Goal: Information Seeking & Learning: Learn about a topic

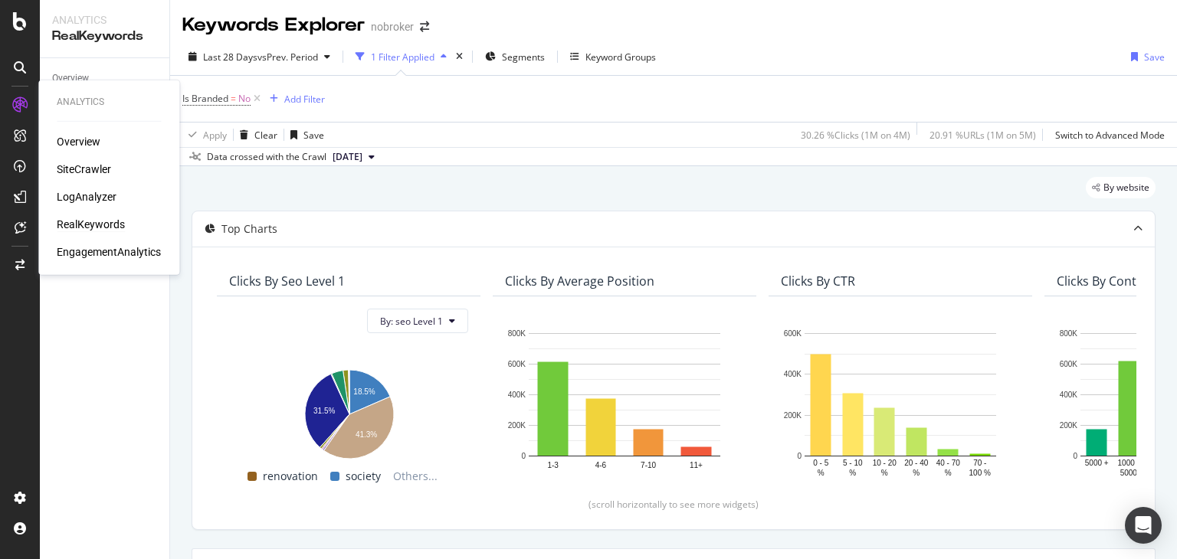
scroll to position [208, 0]
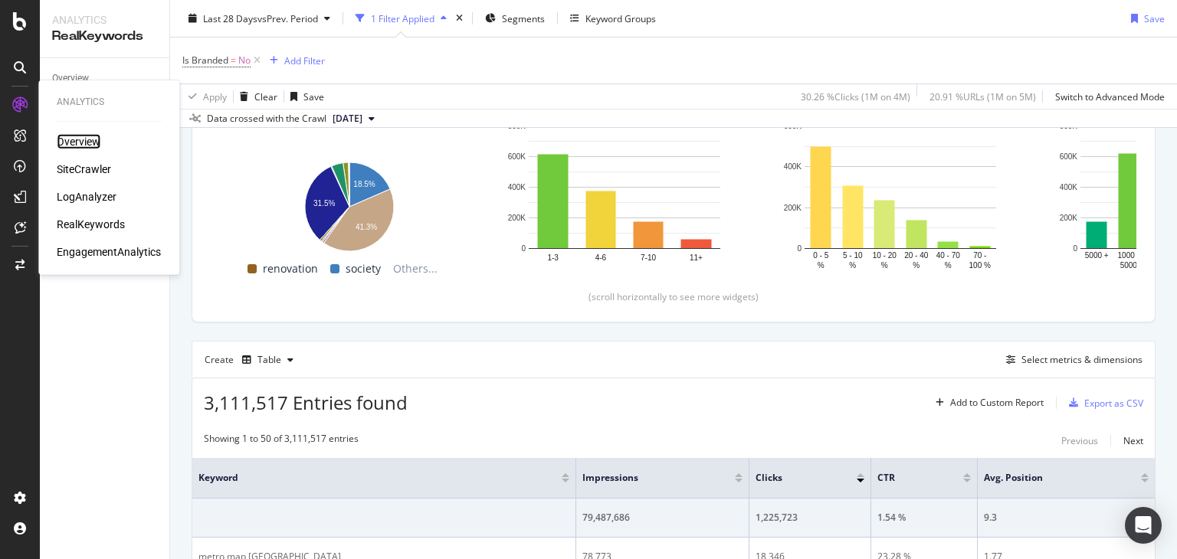
click at [77, 139] on div "Overview" at bounding box center [79, 141] width 44 height 15
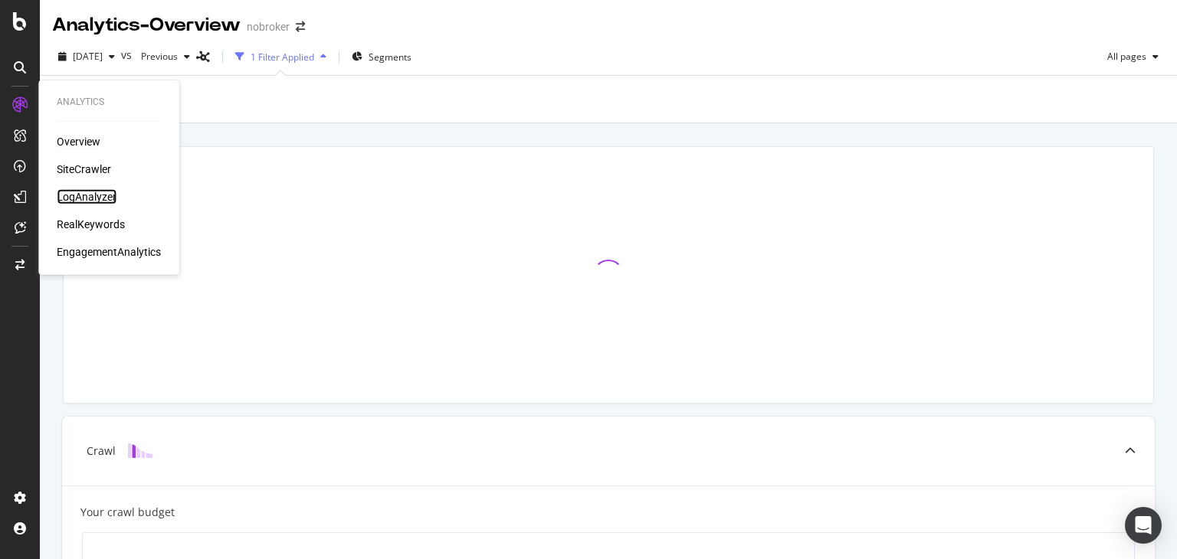
click at [83, 200] on div "LogAnalyzer" at bounding box center [87, 196] width 60 height 15
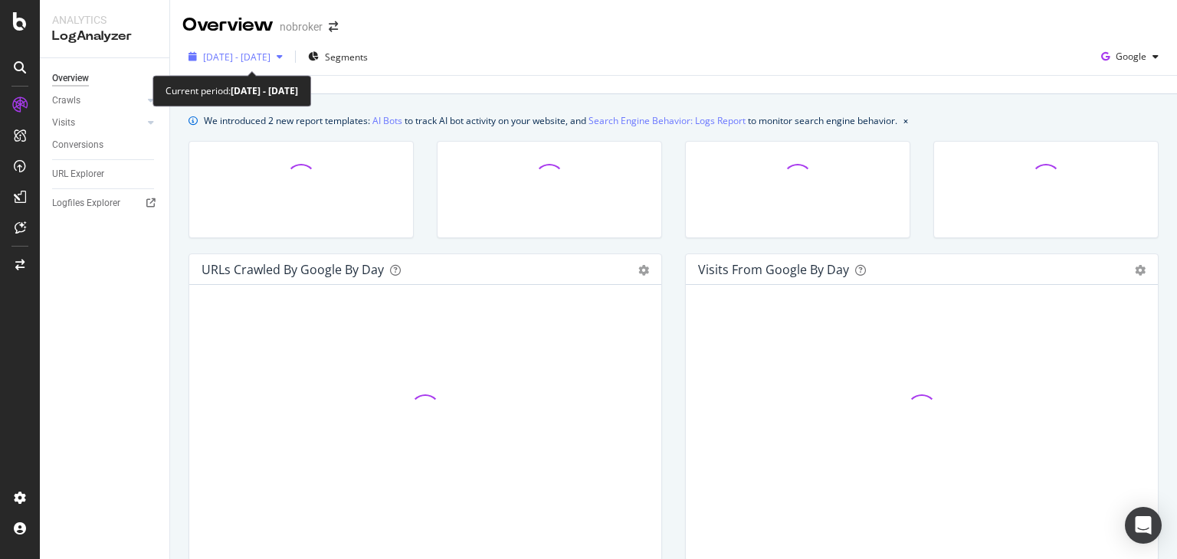
click at [262, 45] on div "[DATE] - [DATE]" at bounding box center [235, 56] width 107 height 23
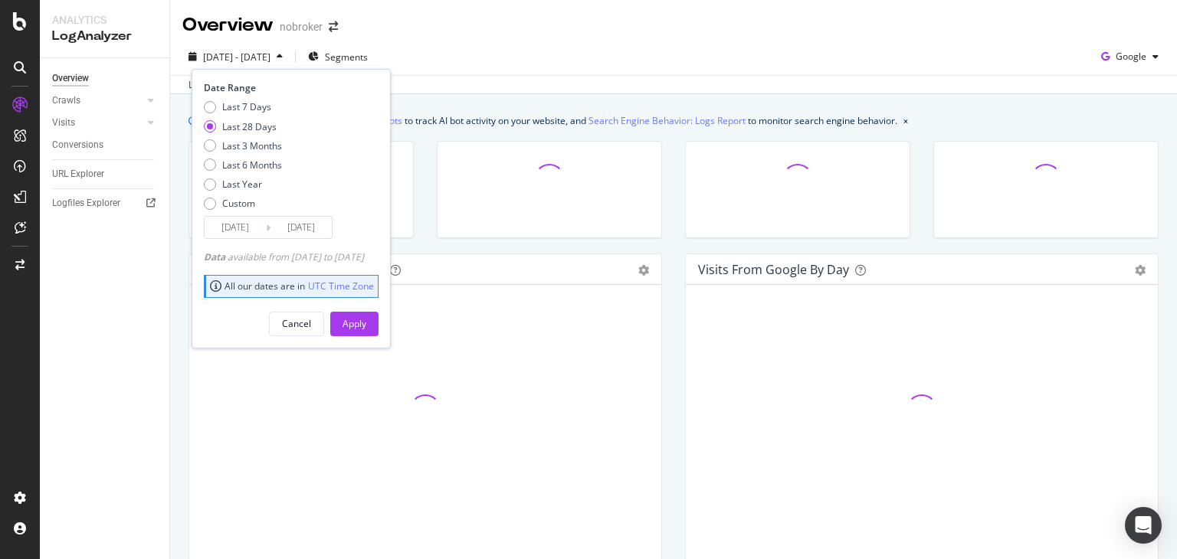
click at [257, 129] on div "Last 28 Days" at bounding box center [249, 126] width 54 height 13
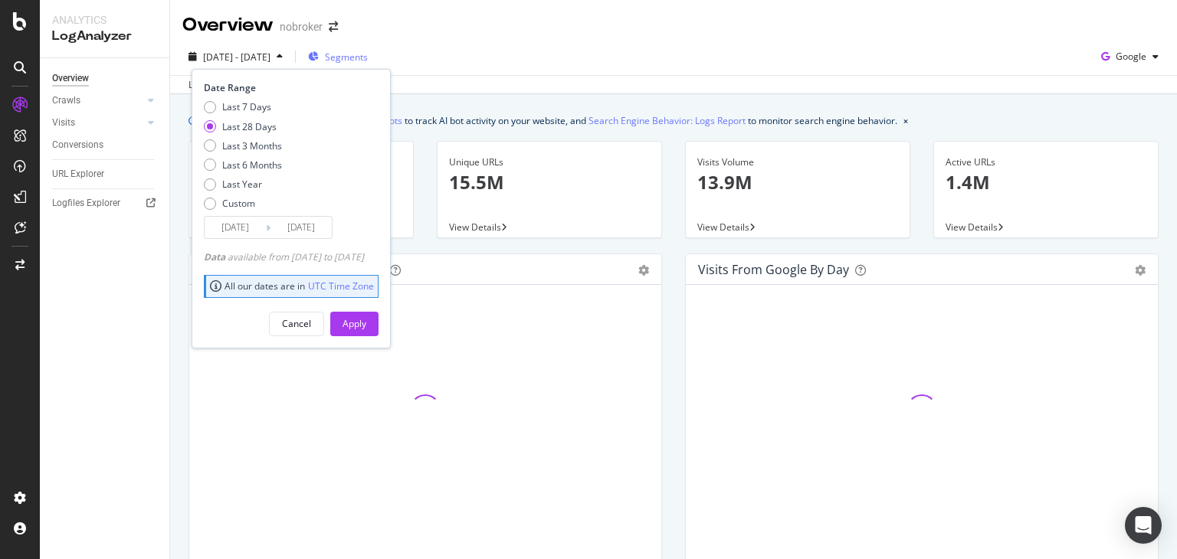
click at [368, 54] on span "Segments" at bounding box center [346, 57] width 43 height 13
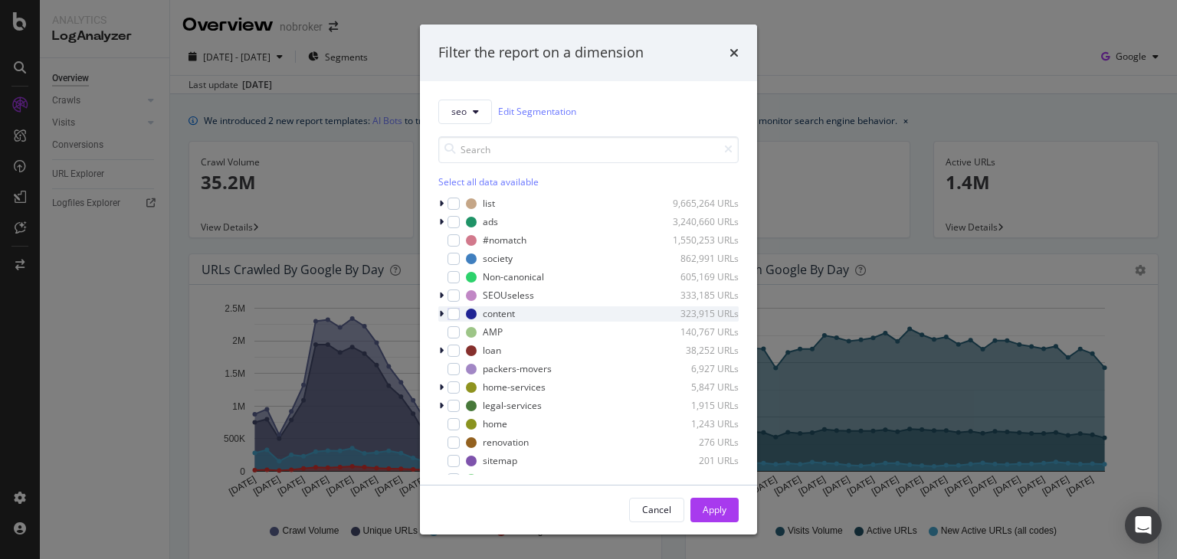
click at [439, 313] on icon "modal" at bounding box center [441, 314] width 5 height 9
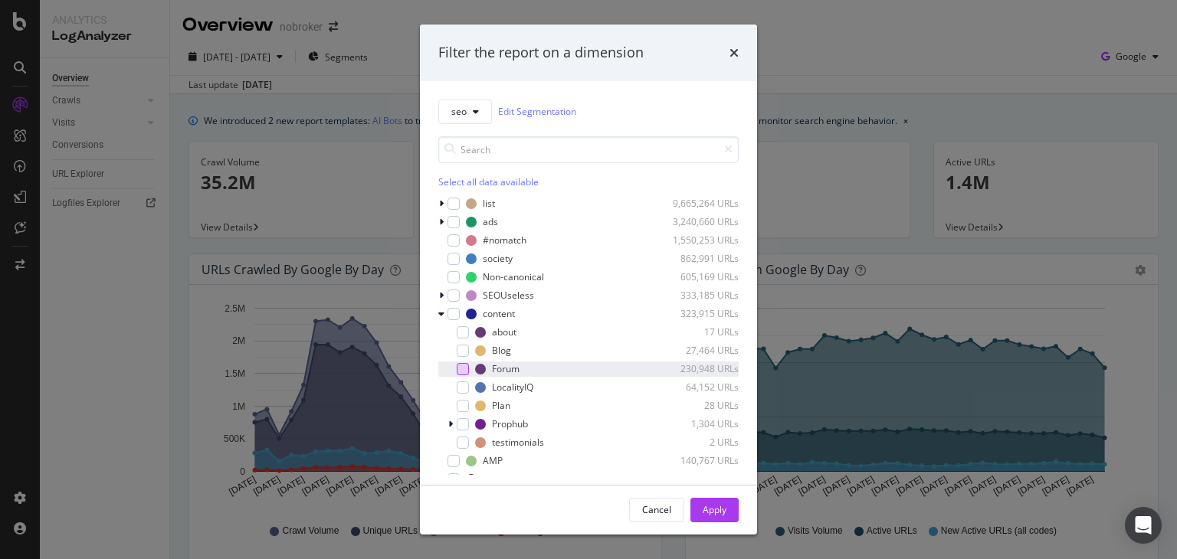
click at [460, 367] on div "modal" at bounding box center [463, 369] width 12 height 12
click at [710, 508] on div "Apply" at bounding box center [715, 509] width 24 height 13
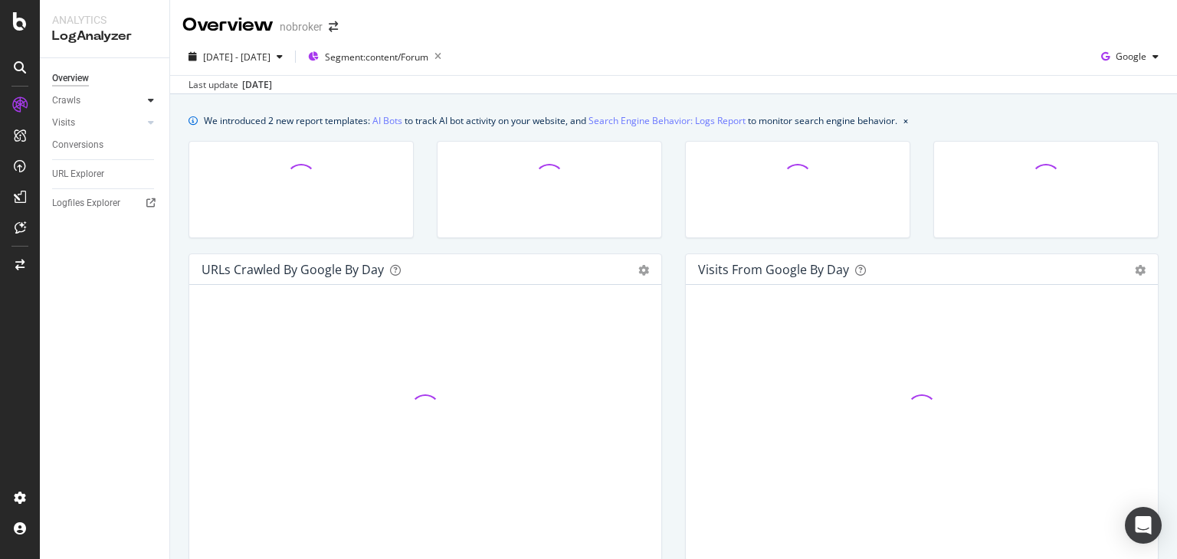
click at [153, 99] on icon at bounding box center [151, 100] width 6 height 9
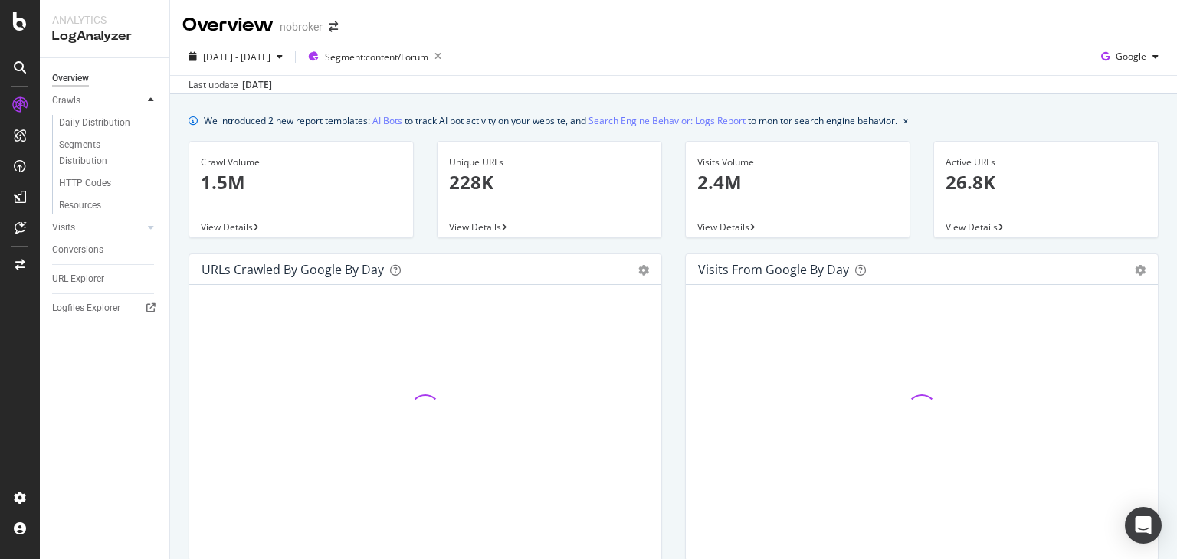
click at [153, 99] on icon at bounding box center [151, 100] width 6 height 9
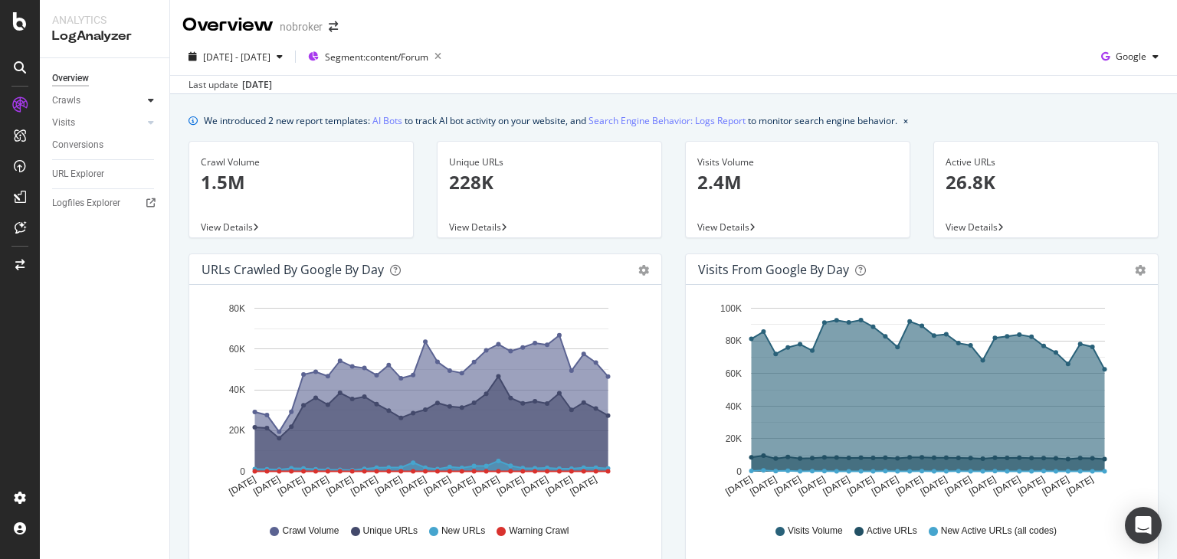
click at [153, 102] on icon at bounding box center [151, 100] width 6 height 9
click at [149, 98] on icon at bounding box center [151, 100] width 6 height 9
click at [155, 132] on div "Visits" at bounding box center [110, 123] width 117 height 22
click at [153, 122] on icon at bounding box center [151, 122] width 6 height 9
click at [152, 120] on icon at bounding box center [151, 122] width 6 height 9
